Goal: Check status: Check status

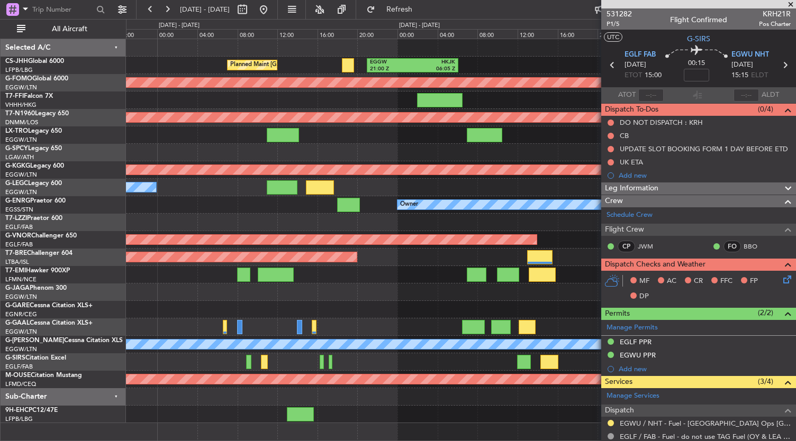
scroll to position [187, 0]
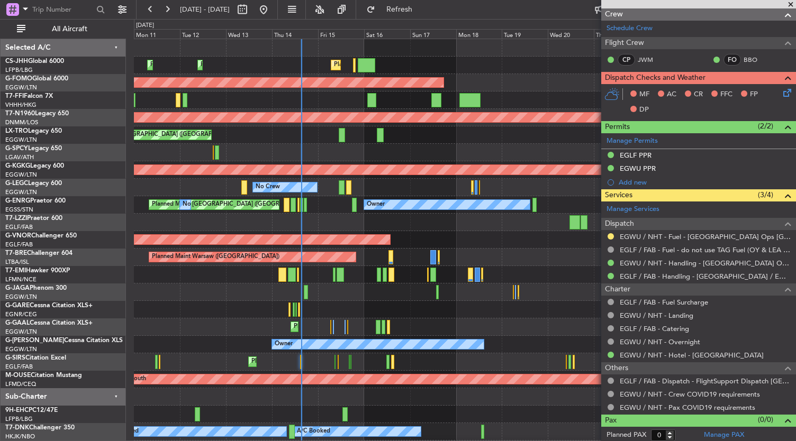
click at [470, 144] on div at bounding box center [465, 152] width 662 height 17
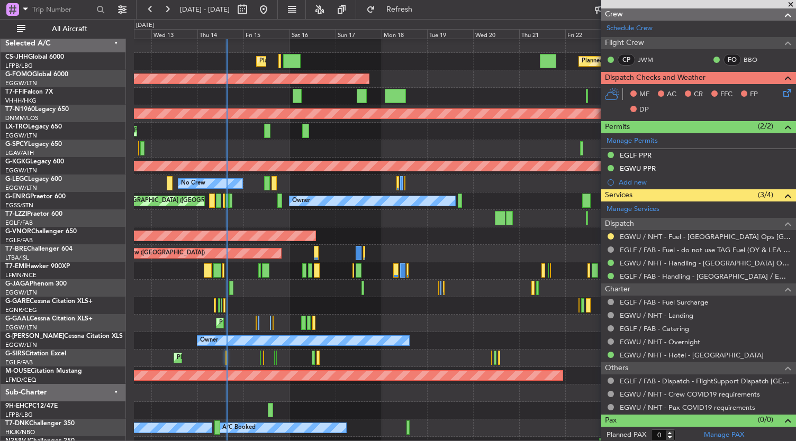
click at [395, 140] on div at bounding box center [465, 148] width 662 height 17
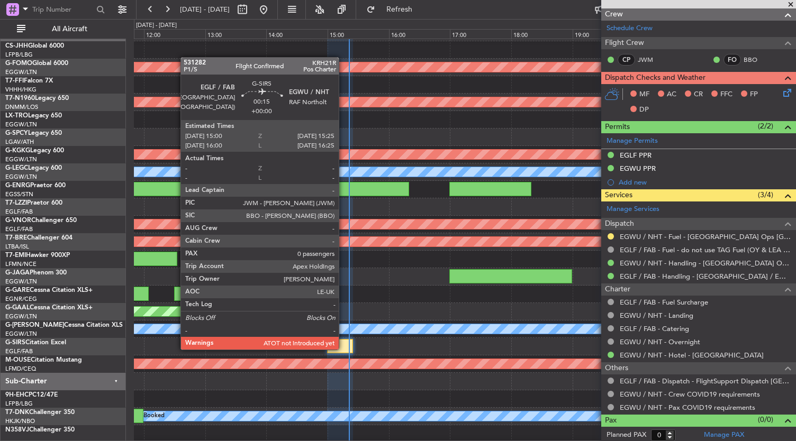
scroll to position [0, 0]
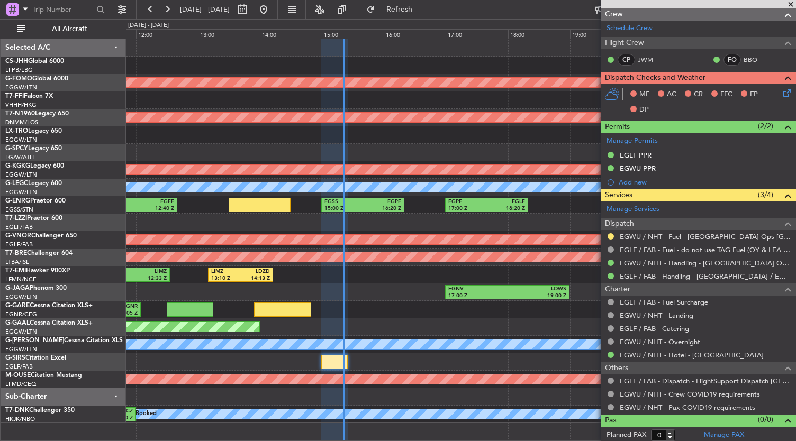
click at [391, 299] on div "EGNV 17:00 Z LOWS 19:00 Z" at bounding box center [461, 292] width 670 height 17
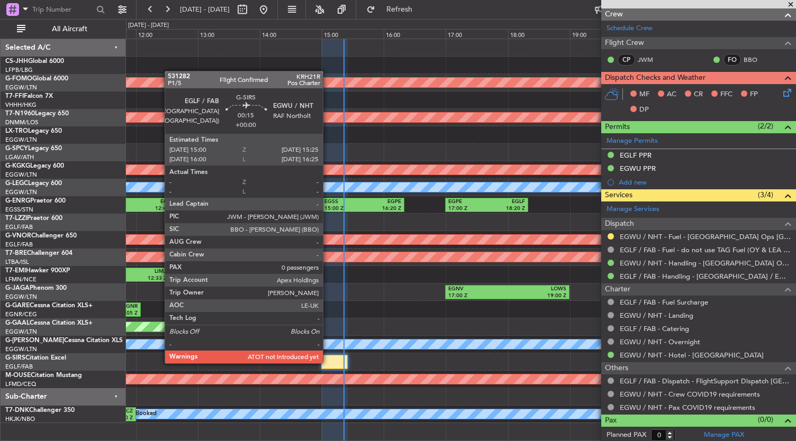
click at [328, 362] on div at bounding box center [334, 362] width 26 height 14
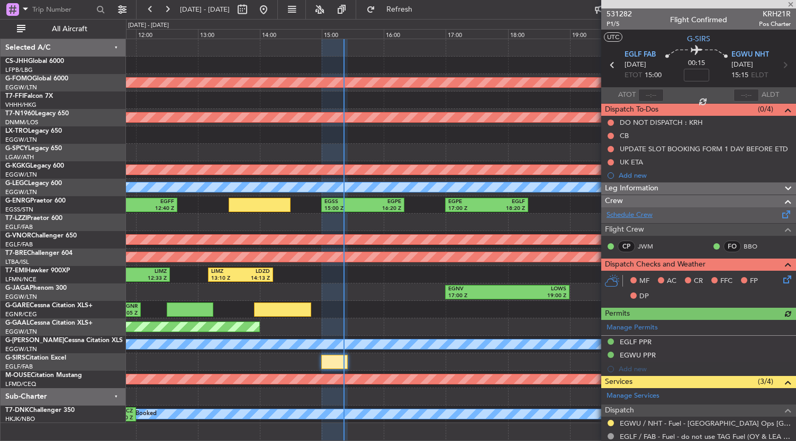
click at [629, 219] on link "Schedule Crew" at bounding box center [629, 215] width 46 height 11
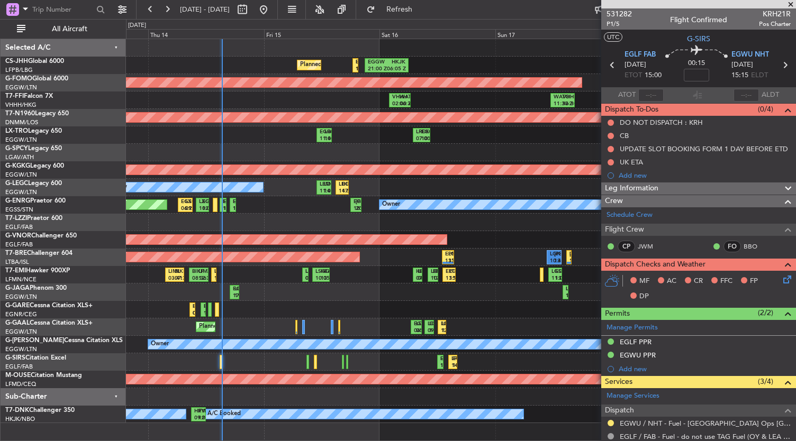
click at [309, 106] on div "VHHH 02:00 Z WATO 06:30 Z WATO 11:30 Z VHHH 16:30 Z VHHH 02:00 Z LTFE 13:00 Z" at bounding box center [461, 100] width 670 height 17
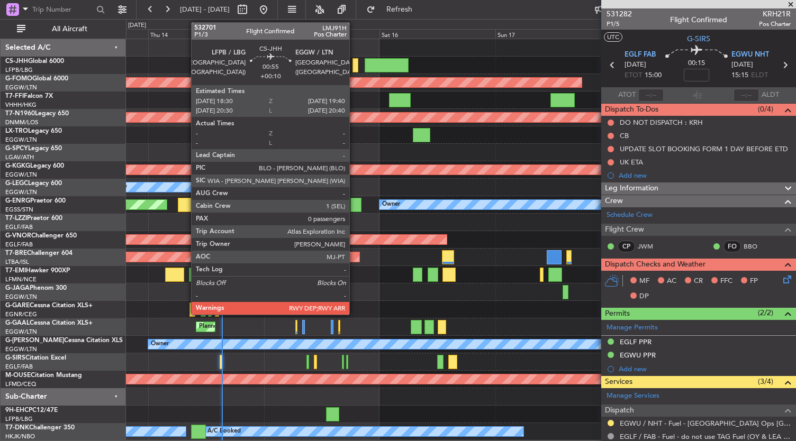
click at [354, 67] on div at bounding box center [355, 65] width 6 height 14
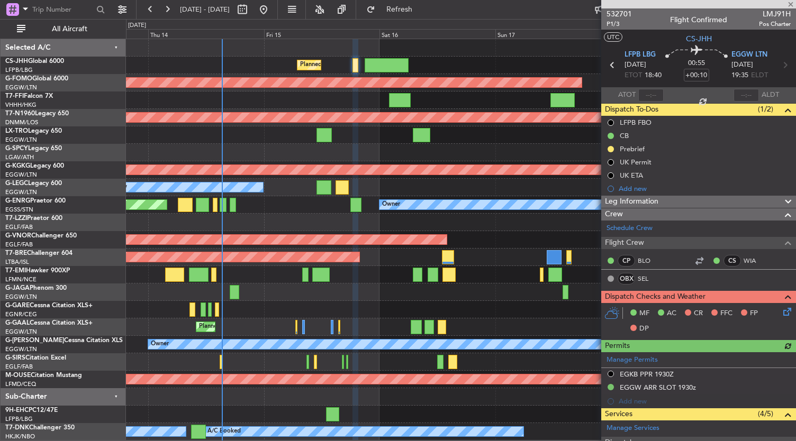
scroll to position [166, 0]
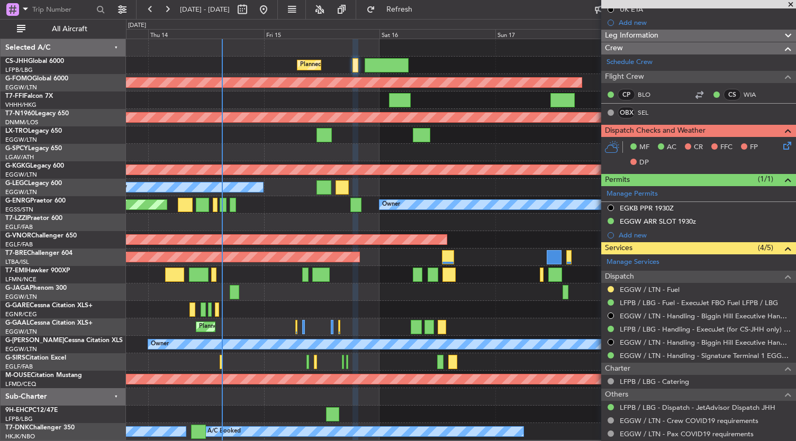
click at [424, 62] on div "Planned Maint [GEOGRAPHIC_DATA] ([GEOGRAPHIC_DATA]) Planned Maint [GEOGRAPHIC_D…" at bounding box center [461, 65] width 670 height 17
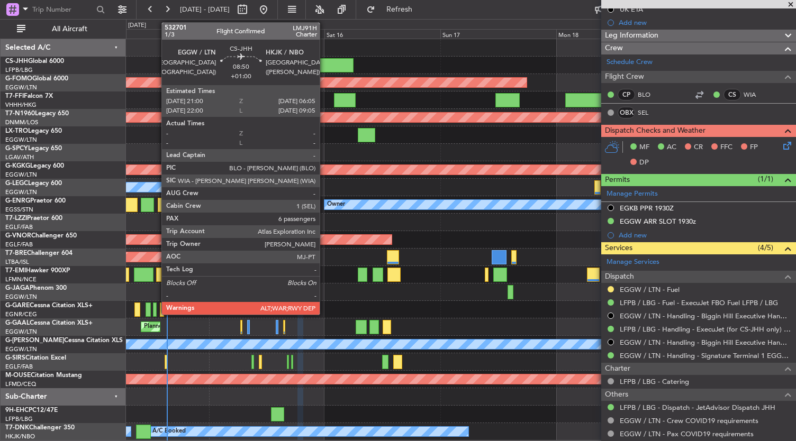
click at [325, 61] on div at bounding box center [331, 65] width 44 height 14
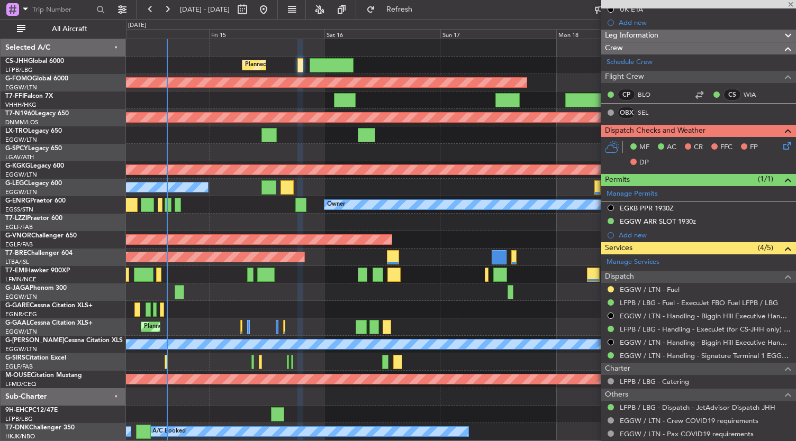
type input "+01:00"
type input "6"
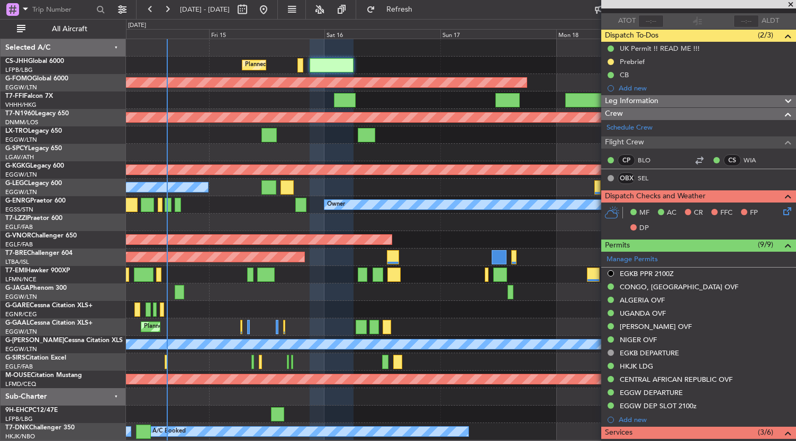
scroll to position [0, 0]
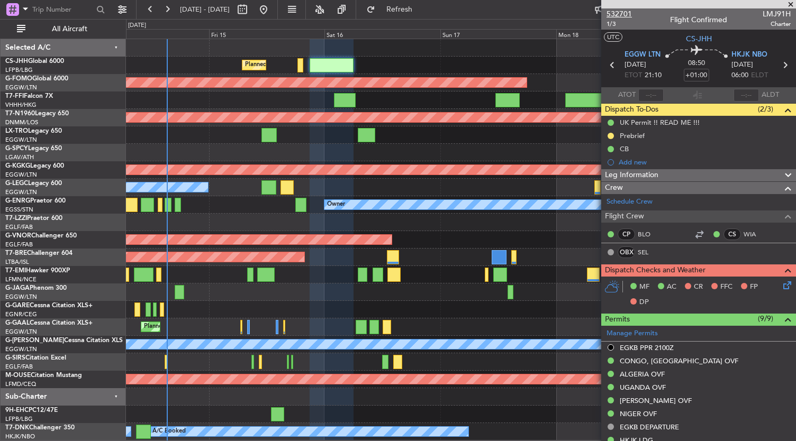
click at [619, 13] on span "532701" at bounding box center [618, 13] width 25 height 11
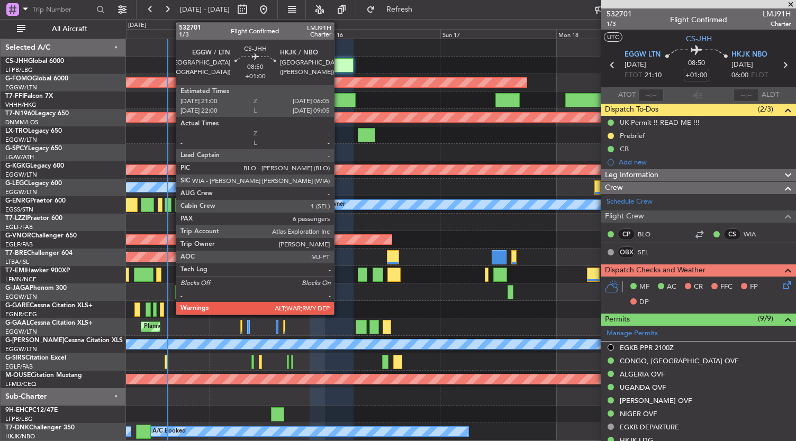
click at [339, 62] on div at bounding box center [331, 65] width 44 height 14
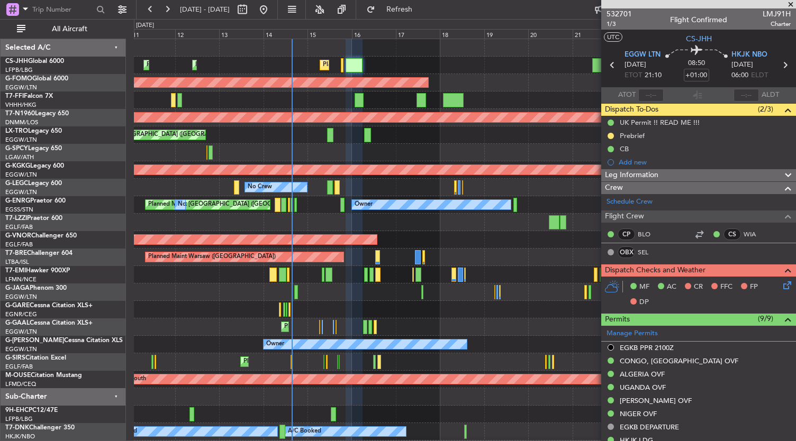
click at [472, 53] on div at bounding box center [465, 47] width 662 height 17
click at [515, 60] on div "Planned Maint [GEOGRAPHIC_DATA] ([GEOGRAPHIC_DATA]) Planned Maint [GEOGRAPHIC_D…" at bounding box center [465, 65] width 662 height 17
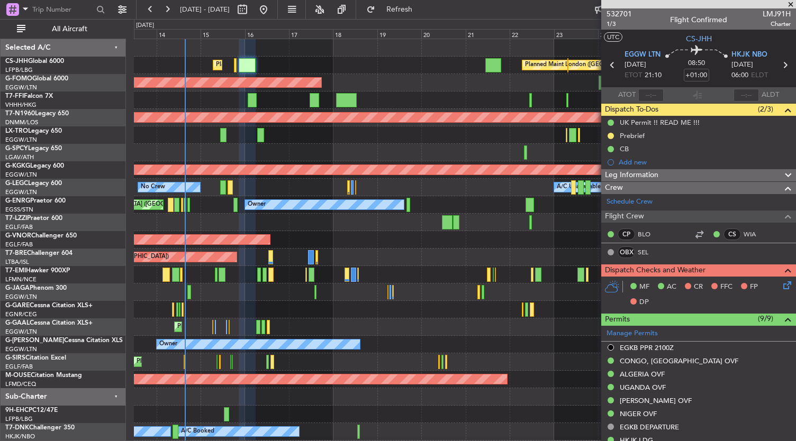
click at [394, 80] on div "Planned Maint [GEOGRAPHIC_DATA] ([GEOGRAPHIC_DATA]) Planned Maint [GEOGRAPHIC_D…" at bounding box center [465, 248] width 662 height 419
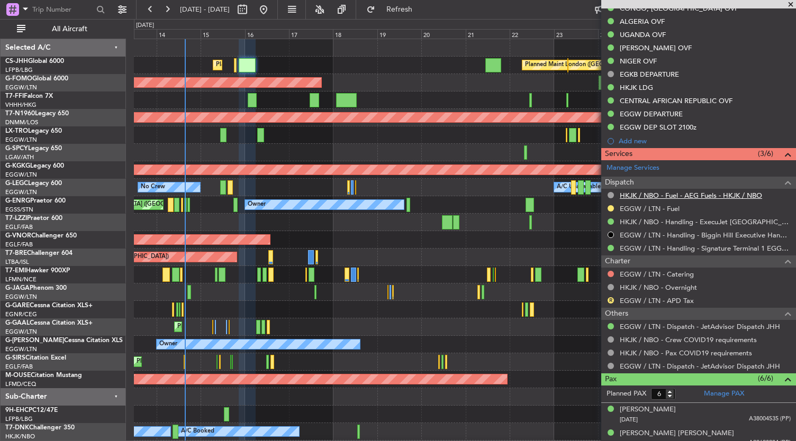
scroll to position [351, 0]
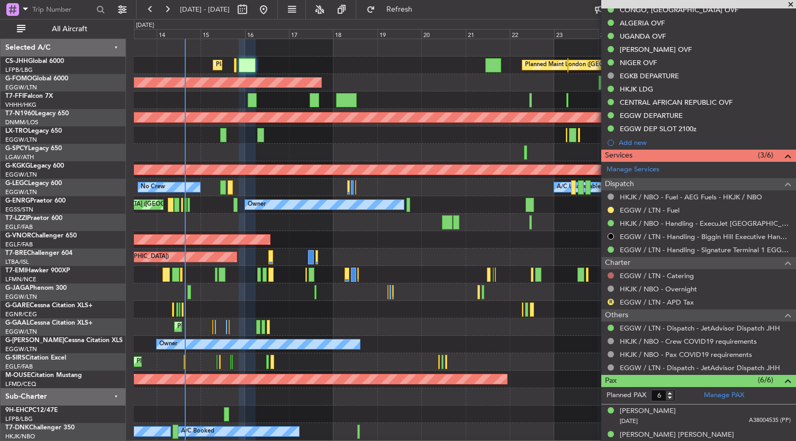
click at [609, 273] on button at bounding box center [610, 275] width 6 height 6
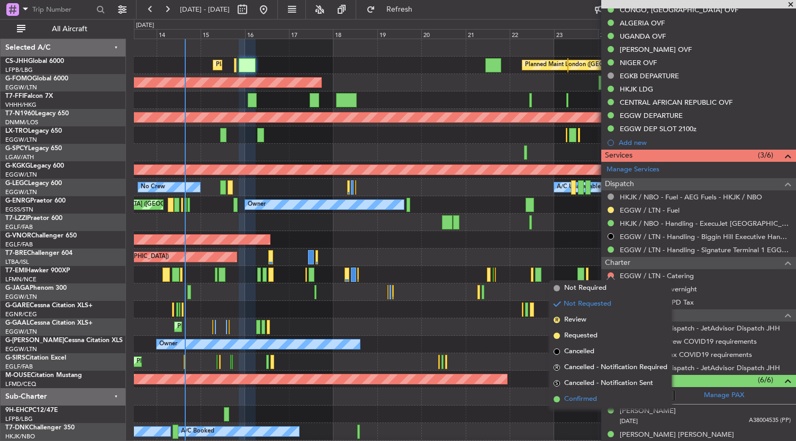
click at [579, 399] on span "Confirmed" at bounding box center [580, 399] width 33 height 11
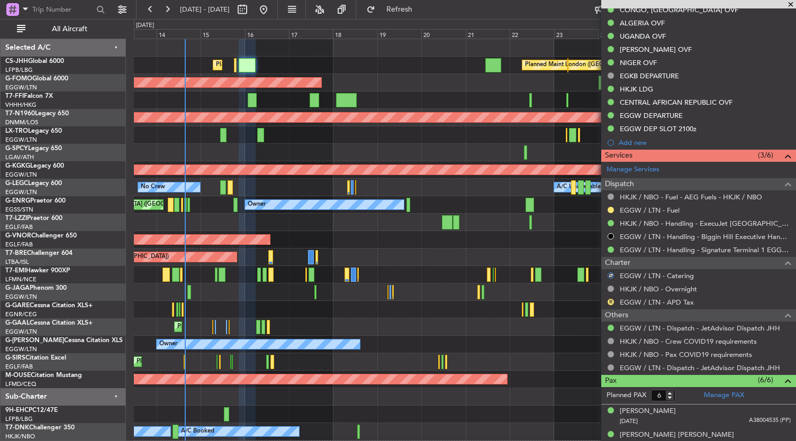
click at [442, 87] on div "Planned Maint Windsor Locks ([PERSON_NAME] Intl)" at bounding box center [465, 82] width 662 height 17
click at [432, 242] on div "Planned Maint London ([GEOGRAPHIC_DATA])" at bounding box center [465, 239] width 662 height 17
click at [380, 235] on div "Planned Maint London ([GEOGRAPHIC_DATA])" at bounding box center [465, 239] width 662 height 17
click at [326, 224] on div "Owner [GEOGRAPHIC_DATA] ([GEOGRAPHIC_DATA])" at bounding box center [465, 222] width 662 height 17
click at [311, 222] on div "Owner [GEOGRAPHIC_DATA] ([GEOGRAPHIC_DATA])" at bounding box center [465, 222] width 662 height 17
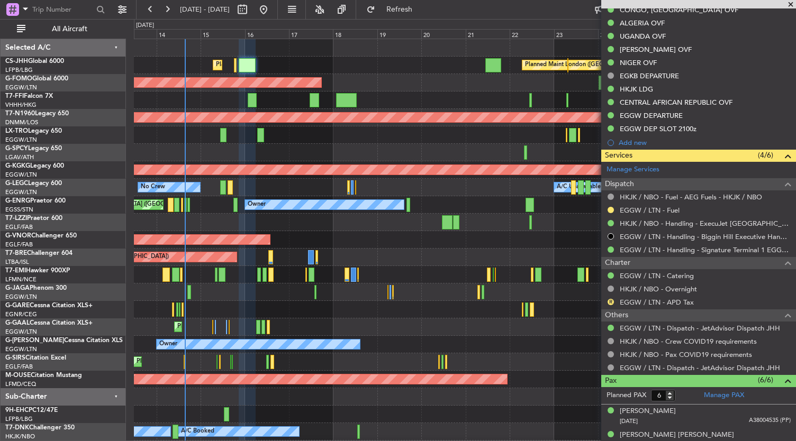
click at [303, 223] on div "Owner [GEOGRAPHIC_DATA] ([GEOGRAPHIC_DATA])" at bounding box center [465, 222] width 662 height 17
click at [360, 252] on div "Planned Maint Warsaw ([GEOGRAPHIC_DATA])" at bounding box center [465, 257] width 662 height 17
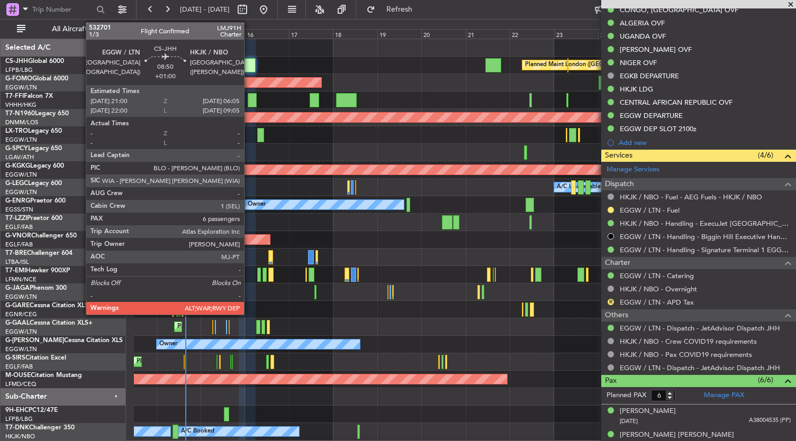
click at [248, 64] on div at bounding box center [247, 65] width 17 height 14
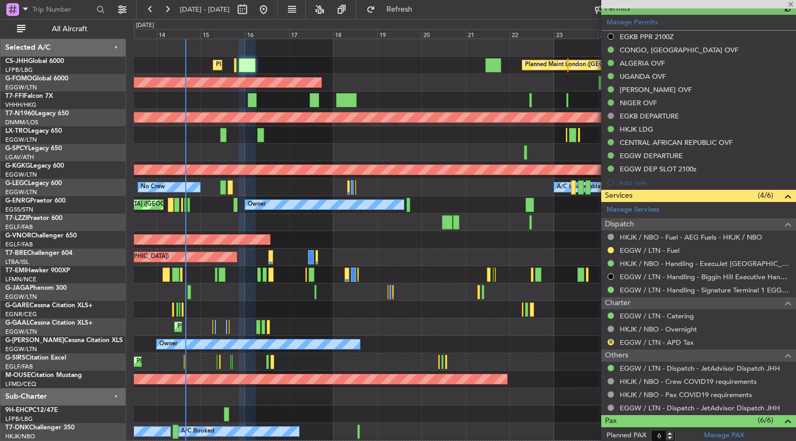
scroll to position [0, 0]
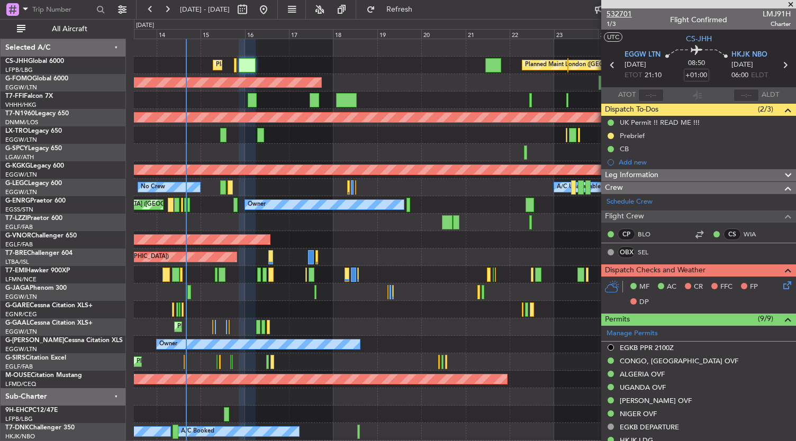
click at [629, 13] on span "532701" at bounding box center [618, 13] width 25 height 11
click at [321, 311] on div at bounding box center [465, 309] width 662 height 17
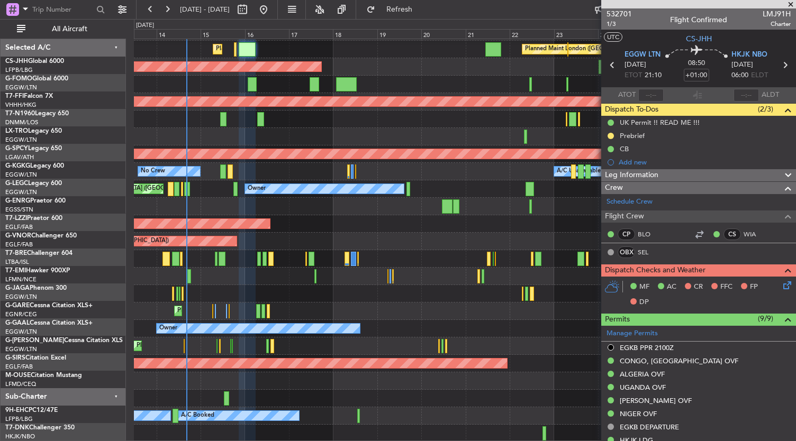
scroll to position [16, 0]
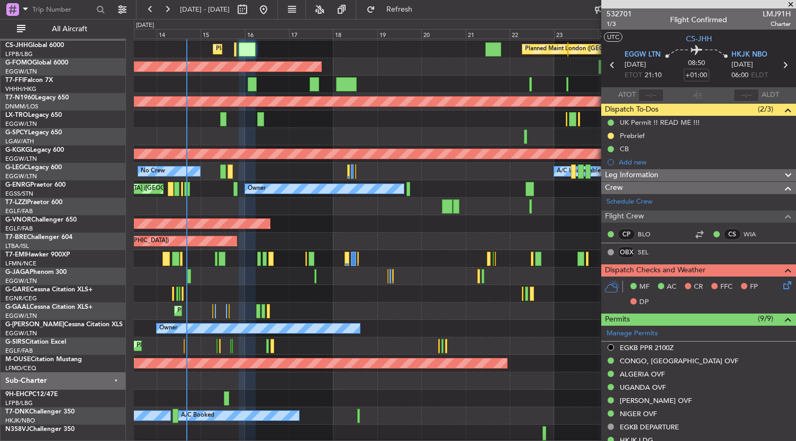
click at [370, 307] on div "Planned Maint Dusseldorf Planned Maint" at bounding box center [465, 311] width 662 height 17
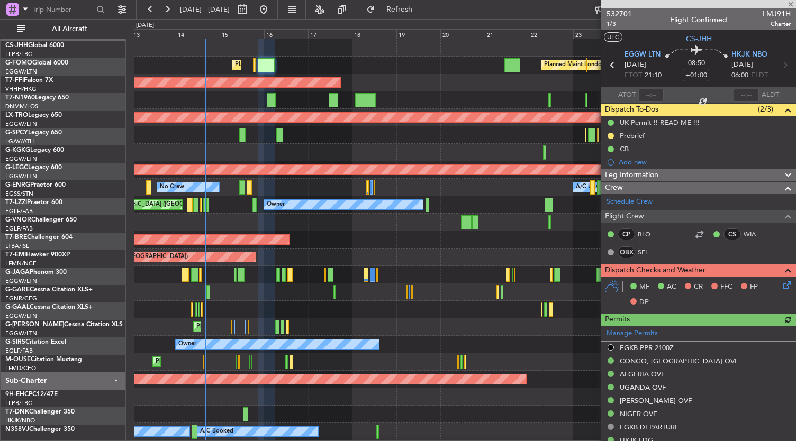
click at [468, 209] on div "Planned Maint London ([GEOGRAPHIC_DATA]) Planned Maint [GEOGRAPHIC_DATA] ([GEOG…" at bounding box center [465, 248] width 662 height 419
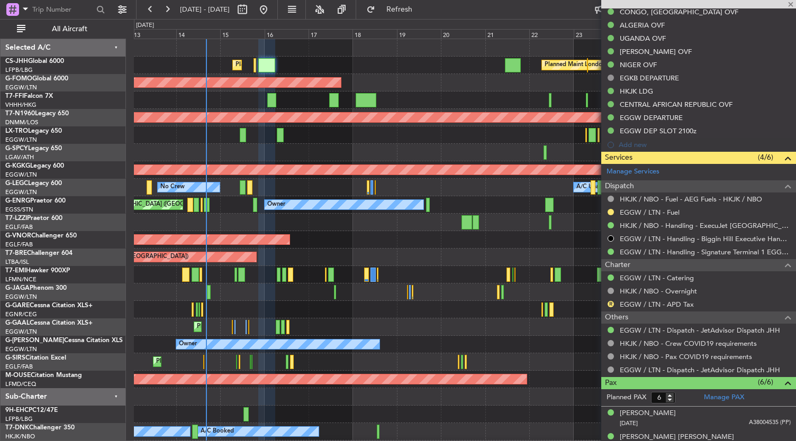
scroll to position [350, 0]
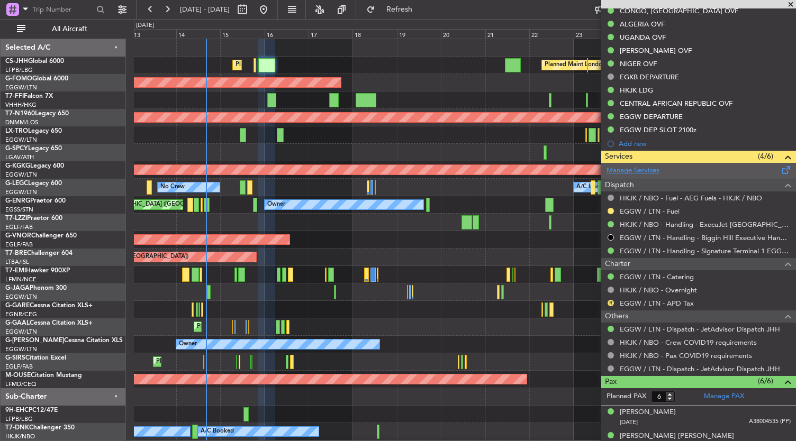
click at [631, 169] on link "Manage Services" at bounding box center [632, 171] width 53 height 11
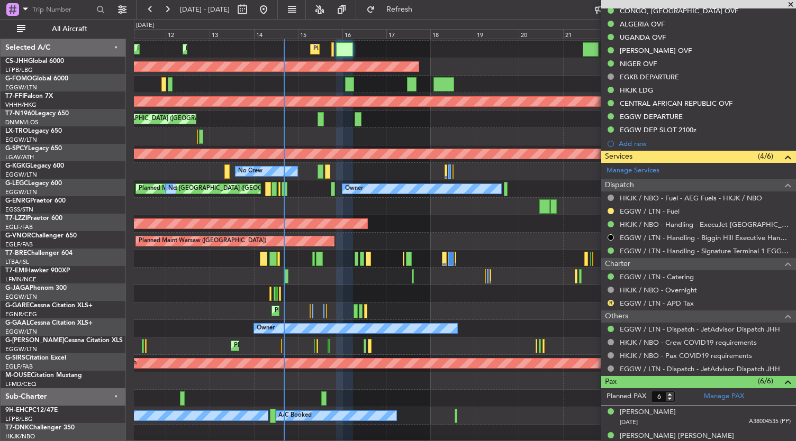
scroll to position [16, 0]
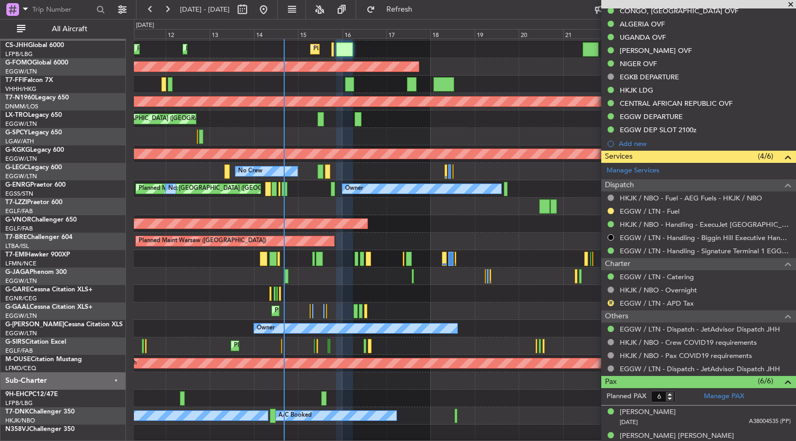
click at [426, 172] on div "Planned Maint London ([GEOGRAPHIC_DATA]) Planned Maint [GEOGRAPHIC_DATA] ([GEOG…" at bounding box center [465, 232] width 662 height 419
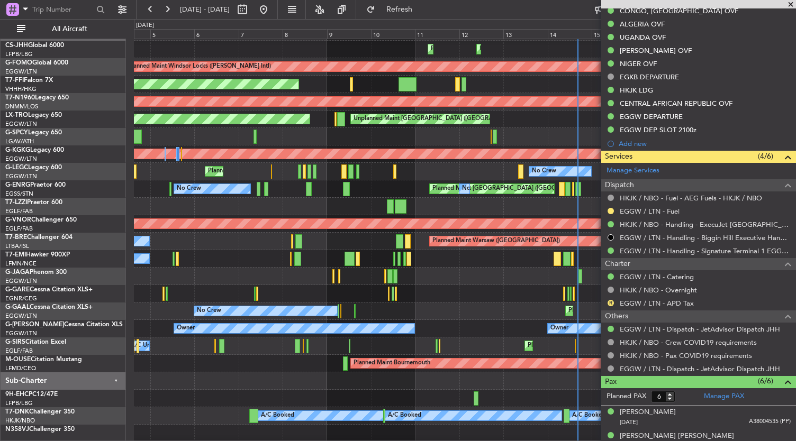
click at [601, 170] on fb-app "[DATE] - [DATE] Refresh Quick Links All Aircraft Planned Maint [GEOGRAPHIC_DATA…" at bounding box center [398, 224] width 796 height 433
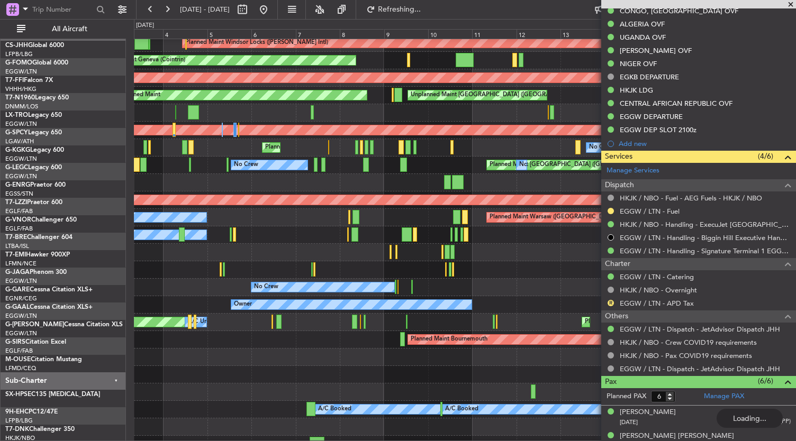
click at [209, 192] on div "Planned Maint London ([GEOGRAPHIC_DATA])" at bounding box center [465, 199] width 662 height 17
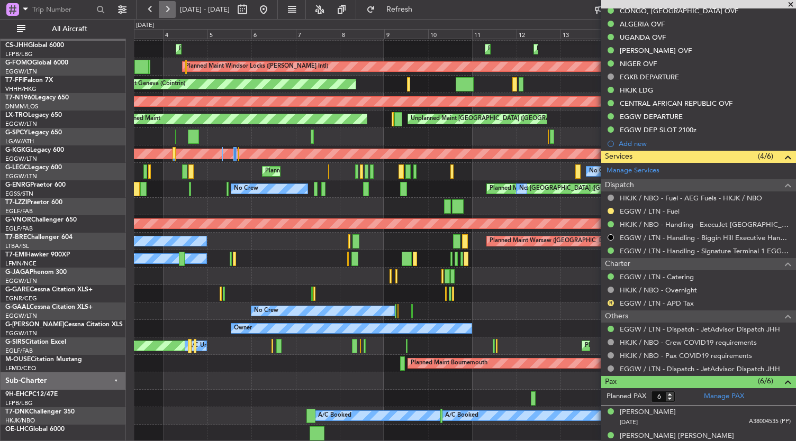
click at [167, 11] on button at bounding box center [167, 9] width 17 height 17
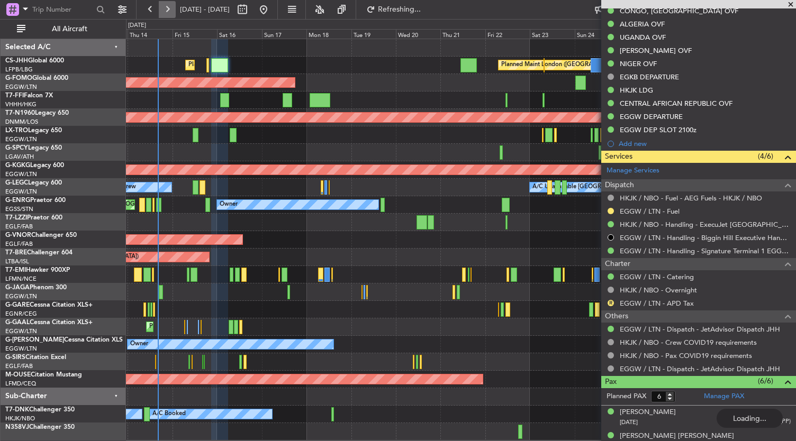
scroll to position [0, 0]
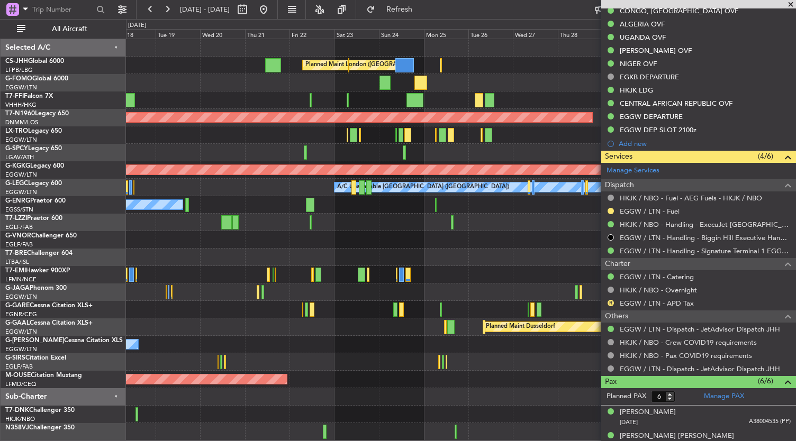
click at [179, 262] on div "Planned Maint London ([GEOGRAPHIC_DATA]) Planned Maint [GEOGRAPHIC_DATA] ([GEOG…" at bounding box center [461, 239] width 670 height 401
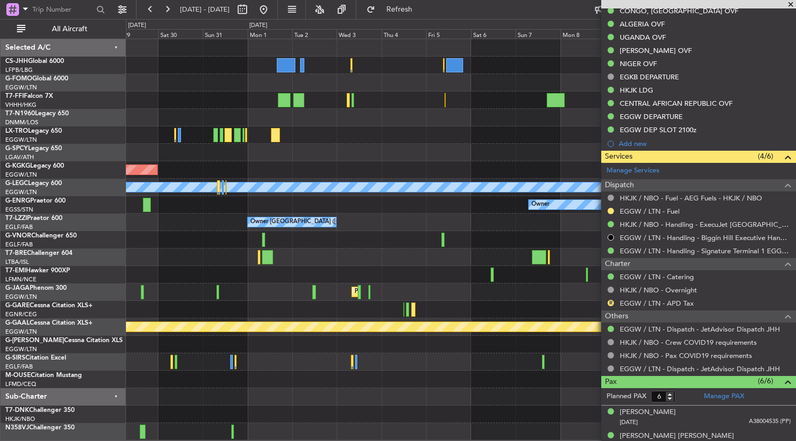
click at [146, 262] on div "Planned Maint Geneva (Cointrin) Planned Maint [GEOGRAPHIC_DATA] ([GEOGRAPHIC_DA…" at bounding box center [461, 239] width 670 height 401
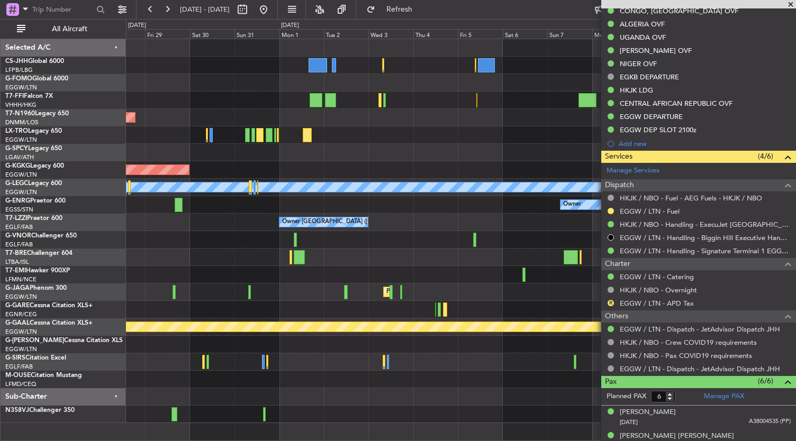
click at [356, 374] on div at bounding box center [461, 379] width 670 height 17
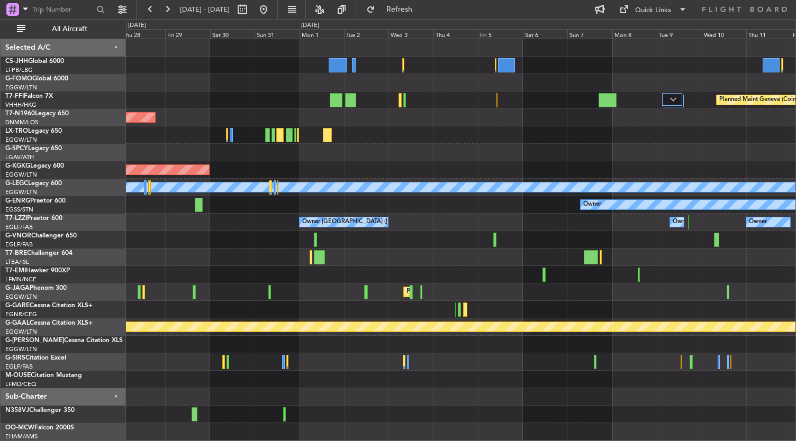
click at [457, 377] on div at bounding box center [461, 379] width 670 height 17
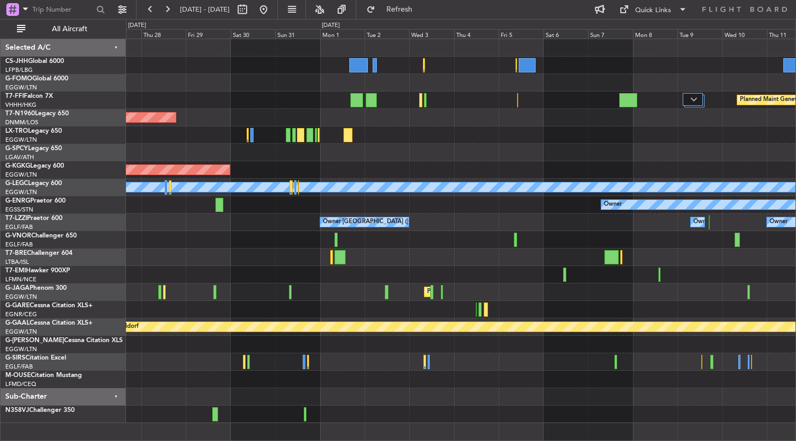
click at [380, 395] on div at bounding box center [461, 396] width 670 height 17
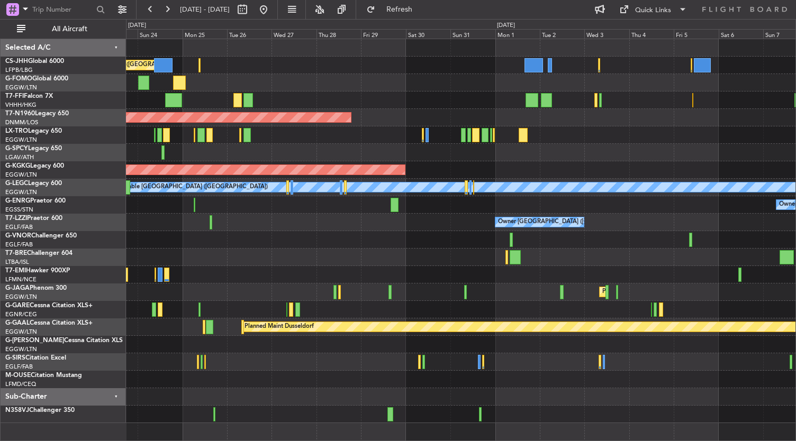
click at [294, 275] on div at bounding box center [461, 274] width 670 height 17
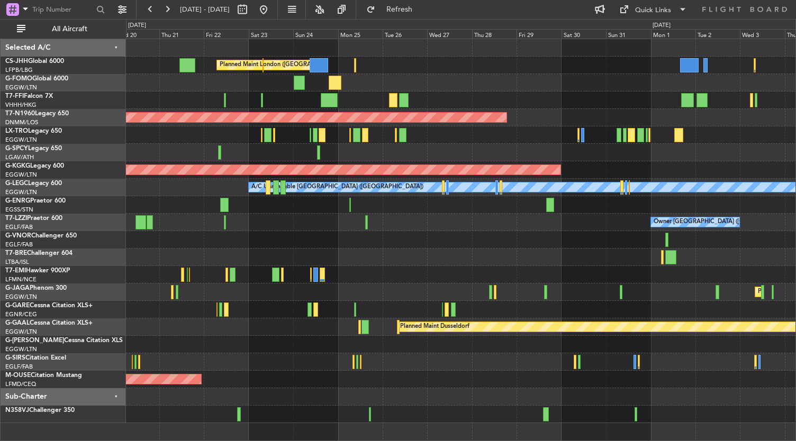
click at [572, 272] on div "Planned Maint London ([GEOGRAPHIC_DATA]) Planned Maint Windsor Locks ([PERSON_N…" at bounding box center [461, 231] width 670 height 384
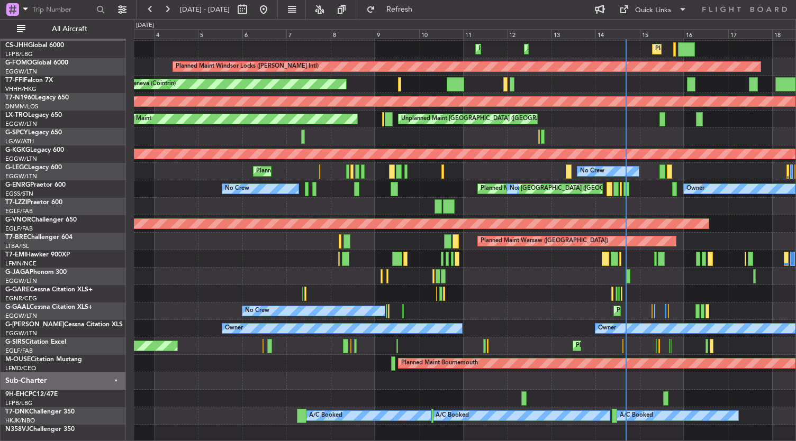
click at [573, 301] on div "Planned Maint [GEOGRAPHIC_DATA] ([GEOGRAPHIC_DATA]) Planned Maint [GEOGRAPHIC_D…" at bounding box center [465, 232] width 662 height 419
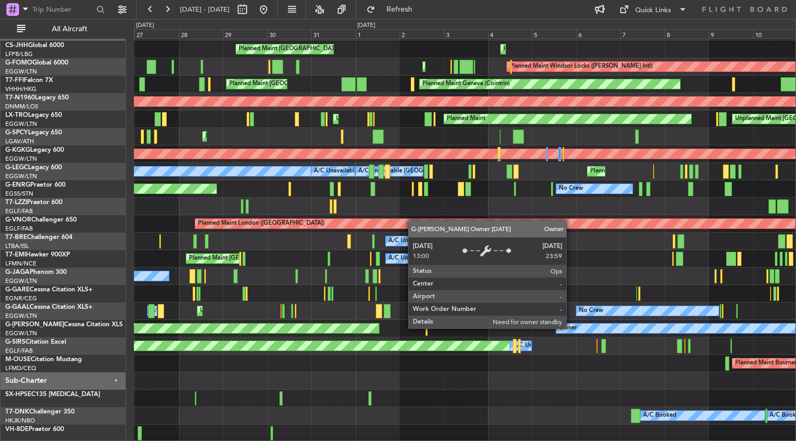
scroll to position [33, 0]
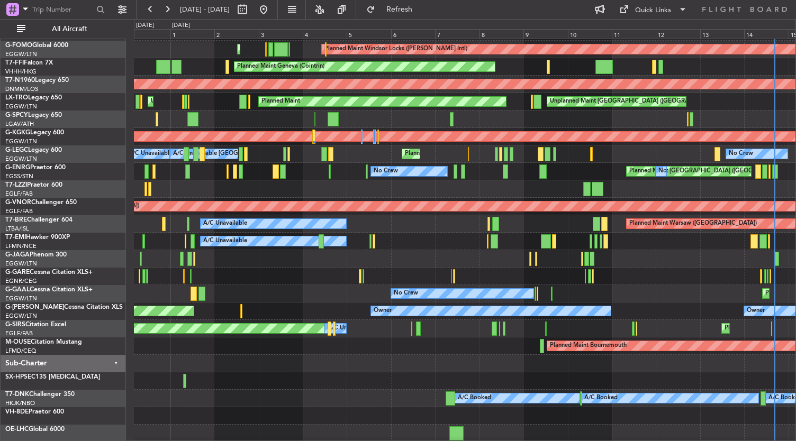
click at [386, 301] on div "Planned Maint [GEOGRAPHIC_DATA] ([GEOGRAPHIC_DATA]) Planned Maint [GEOGRAPHIC_D…" at bounding box center [465, 224] width 662 height 436
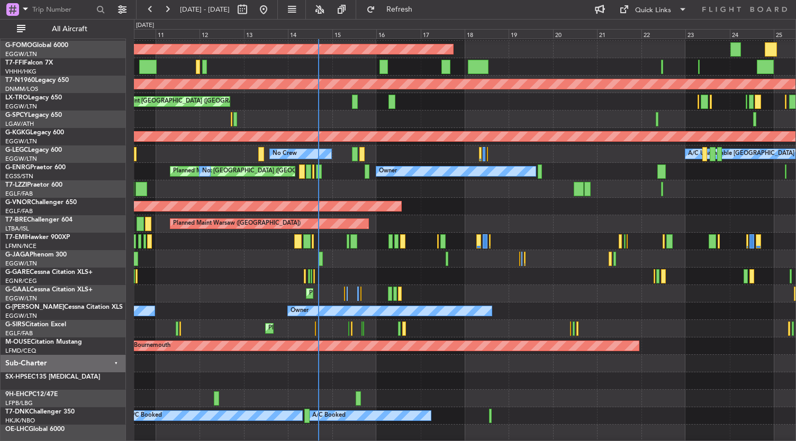
click at [217, 291] on div "Planned Maint [GEOGRAPHIC_DATA] ([GEOGRAPHIC_DATA]) Planned Maint [GEOGRAPHIC_D…" at bounding box center [465, 224] width 662 height 436
